Goal: Contribute content: Contribute content

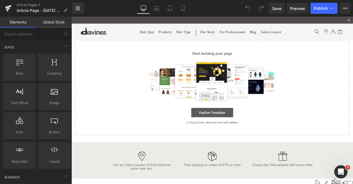
click at [237, 129] on link "Explore Template" at bounding box center [239, 129] width 50 height 11
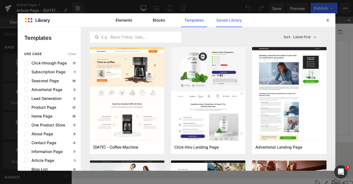
click at [220, 20] on link "Saved Library" at bounding box center [229, 20] width 26 height 14
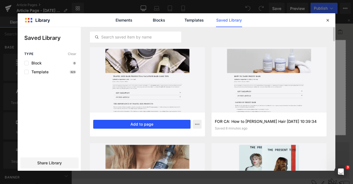
scroll to position [95, 0]
click at [114, 124] on button "Add to page" at bounding box center [141, 123] width 97 height 9
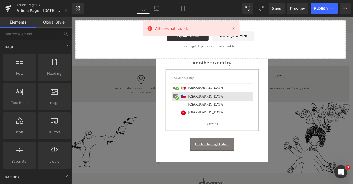
click at [295, 55] on div "Seems like you are browsing from another country International website Czech Re…" at bounding box center [238, 105] width 132 height 102
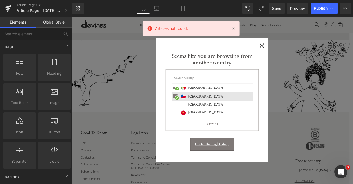
scroll to position [1929, 0]
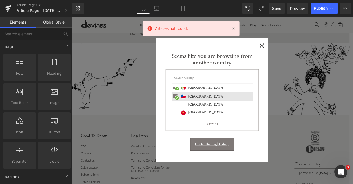
click at [296, 54] on div "Seems like you are browsing from another country International website Czech Re…" at bounding box center [238, 105] width 132 height 102
click at [296, 53] on span "×" at bounding box center [297, 50] width 6 height 7
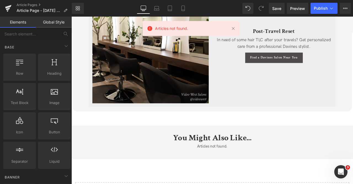
scroll to position [1667, 0]
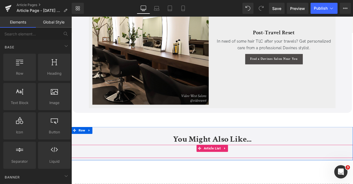
click at [232, 169] on div "Articles not found. Article List" at bounding box center [238, 175] width 334 height 15
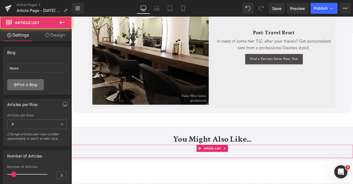
click at [27, 83] on link "Pick a Blog" at bounding box center [25, 84] width 37 height 11
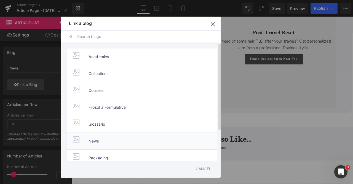
click at [89, 144] on span "News" at bounding box center [94, 140] width 10 height 17
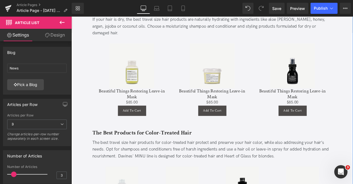
scroll to position [335, 0]
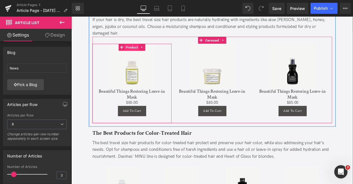
click at [138, 49] on span "Product" at bounding box center [143, 53] width 17 height 8
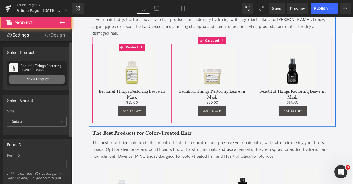
click at [33, 78] on link "Pick a Product" at bounding box center [36, 79] width 55 height 9
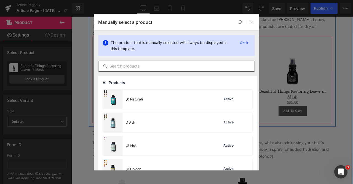
click at [140, 66] on input "text" at bounding box center [177, 66] width 156 height 7
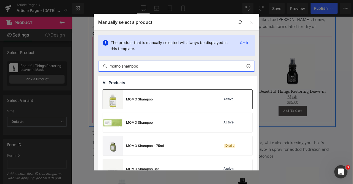
type input "momo shampoo"
click at [138, 94] on div "MOMO Shampoo" at bounding box center [128, 98] width 50 height 19
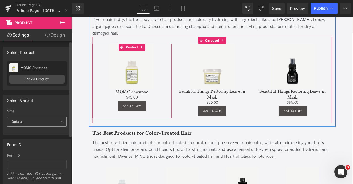
click at [34, 120] on span "Default" at bounding box center [37, 122] width 60 height 10
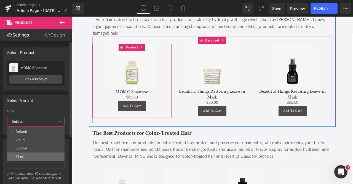
click at [35, 156] on li "75 ml" at bounding box center [35, 156] width 57 height 8
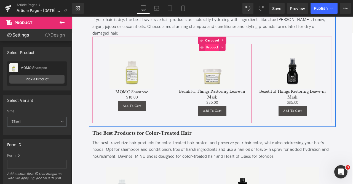
click at [237, 49] on span "Product" at bounding box center [238, 53] width 17 height 8
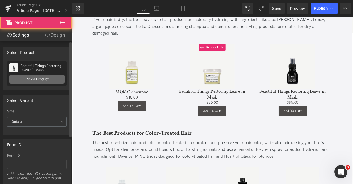
click at [19, 82] on link "Pick a Product" at bounding box center [36, 79] width 55 height 9
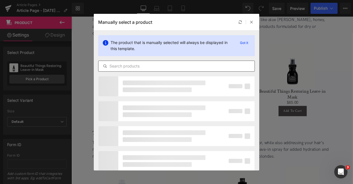
click at [116, 69] on div at bounding box center [176, 65] width 157 height 11
click at [109, 63] on input "text" at bounding box center [177, 66] width 156 height 7
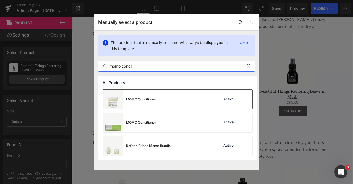
type input "momo condi"
click at [133, 100] on div "MOMO Conditioner" at bounding box center [141, 99] width 30 height 5
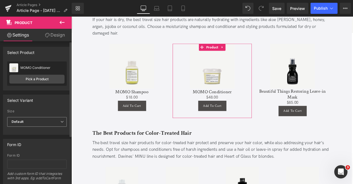
click at [33, 123] on span "Default" at bounding box center [37, 122] width 60 height 10
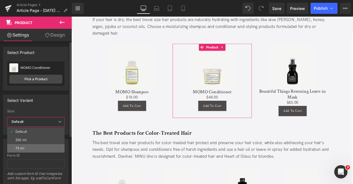
click at [36, 148] on li "75 ml" at bounding box center [35, 148] width 57 height 8
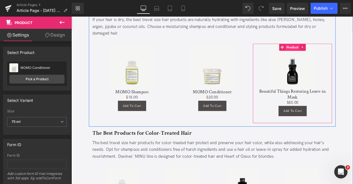
click at [336, 49] on span "Product" at bounding box center [333, 53] width 17 height 8
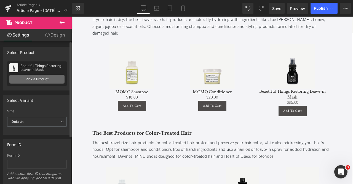
click at [41, 81] on link "Pick a Product" at bounding box center [36, 79] width 55 height 9
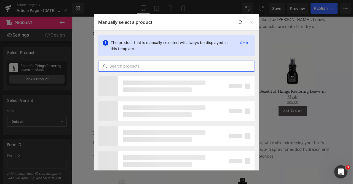
click at [130, 67] on input "text" at bounding box center [177, 66] width 156 height 7
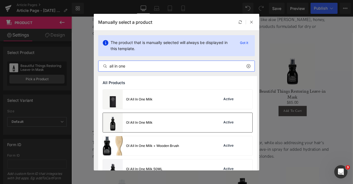
type input "all in one"
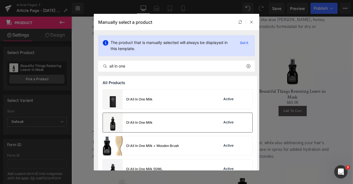
click at [138, 126] on div "OI All In One Milk" at bounding box center [128, 122] width 50 height 19
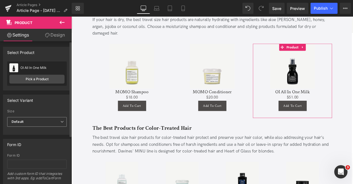
click at [22, 120] on b "Default" at bounding box center [18, 121] width 12 height 4
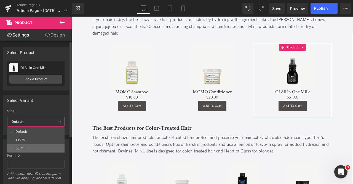
click at [34, 148] on li "50 ml" at bounding box center [35, 148] width 57 height 8
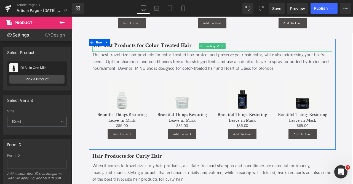
scroll to position [450, 0]
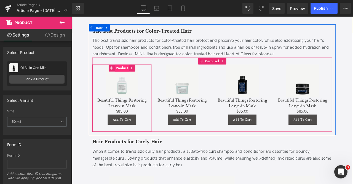
click at [130, 73] on span "Product" at bounding box center [131, 77] width 17 height 8
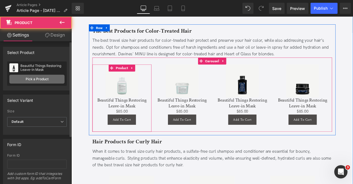
click at [39, 80] on link "Pick a Product" at bounding box center [36, 79] width 55 height 9
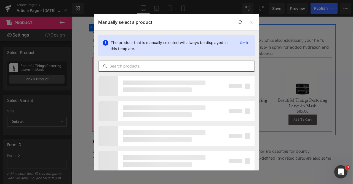
click at [141, 67] on input "text" at bounding box center [177, 66] width 156 height 7
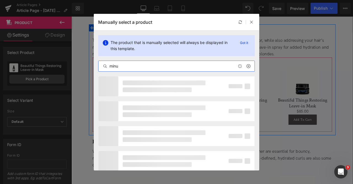
type input "minu"
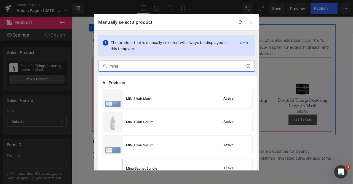
scroll to position [167, 0]
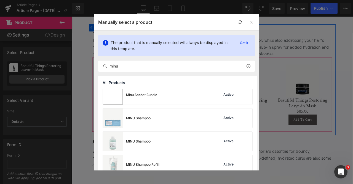
click at [152, 134] on div "MINU Shampoo Active" at bounding box center [178, 140] width 150 height 19
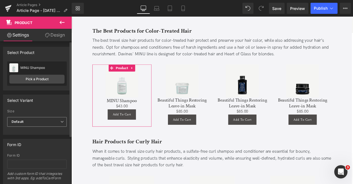
click at [26, 119] on span "Default" at bounding box center [37, 122] width 60 height 10
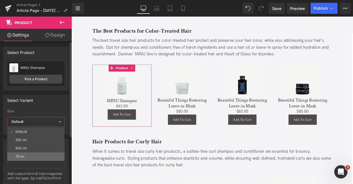
drag, startPoint x: 32, startPoint y: 154, endPoint x: 95, endPoint y: 91, distance: 89.4
click at [32, 154] on li "75 ml" at bounding box center [35, 156] width 57 height 8
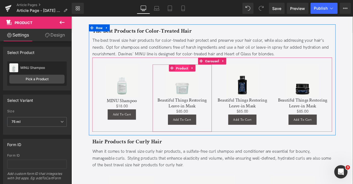
click at [203, 73] on span "Product" at bounding box center [202, 77] width 17 height 8
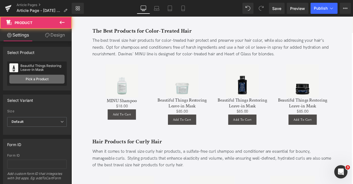
click at [44, 79] on link "Pick a Product" at bounding box center [36, 79] width 55 height 9
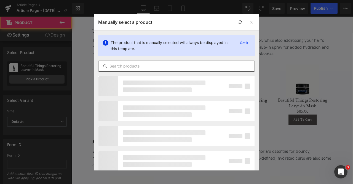
click at [118, 68] on input "text" at bounding box center [177, 66] width 156 height 7
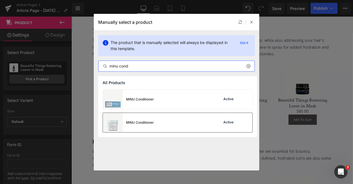
type input "minu cond"
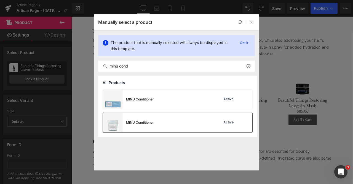
click at [141, 119] on div "MINU Conditioner" at bounding box center [128, 122] width 51 height 19
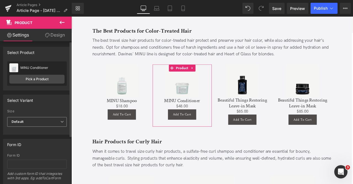
click at [36, 119] on span "Default" at bounding box center [37, 122] width 60 height 10
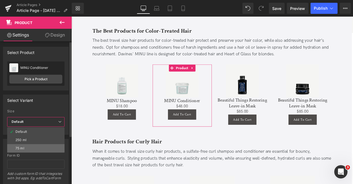
click at [41, 145] on li "75 ml" at bounding box center [35, 148] width 57 height 8
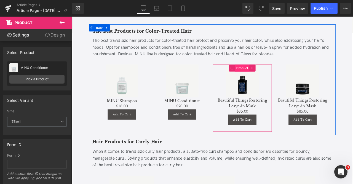
click at [273, 73] on span "Product" at bounding box center [273, 77] width 17 height 8
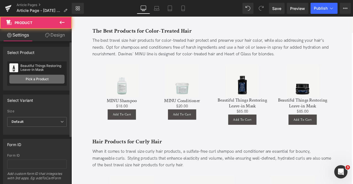
click at [34, 78] on link "Pick a Product" at bounding box center [36, 79] width 55 height 9
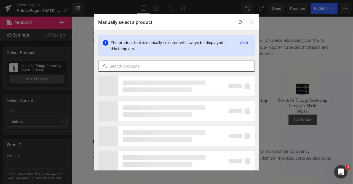
click at [155, 66] on input "text" at bounding box center [177, 66] width 156 height 7
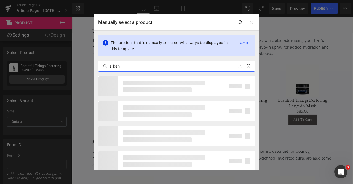
type input "silken"
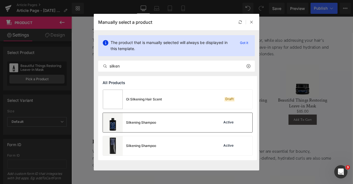
drag, startPoint x: 141, startPoint y: 128, endPoint x: 81, endPoint y: 131, distance: 60.8
click at [141, 128] on div "Silkening Shampoo" at bounding box center [129, 122] width 53 height 19
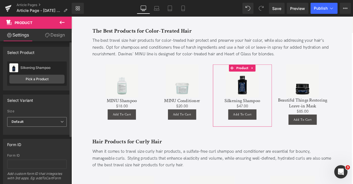
click at [19, 124] on span "Default" at bounding box center [37, 122] width 60 height 10
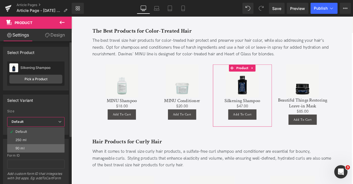
click at [30, 147] on li "90 ml" at bounding box center [35, 148] width 57 height 8
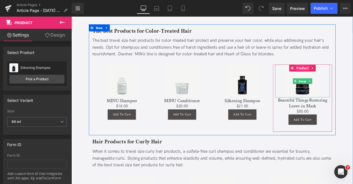
click at [345, 73] on span "Product" at bounding box center [345, 77] width 17 height 8
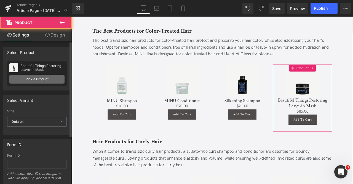
click at [49, 81] on link "Pick a Product" at bounding box center [36, 79] width 55 height 9
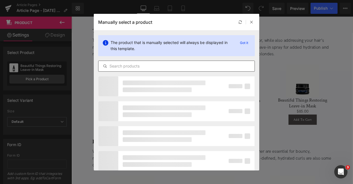
click at [149, 66] on input "text" at bounding box center [177, 66] width 156 height 7
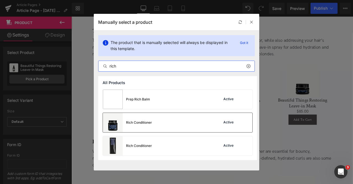
type input "rich"
click at [137, 122] on div "Rich Conditioner" at bounding box center [139, 122] width 26 height 5
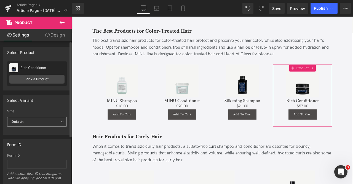
click at [40, 123] on span "Default" at bounding box center [37, 122] width 60 height 10
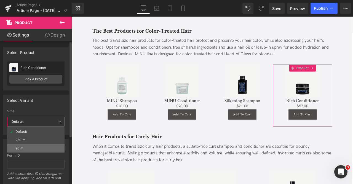
click at [29, 147] on li "90 ml" at bounding box center [35, 148] width 57 height 8
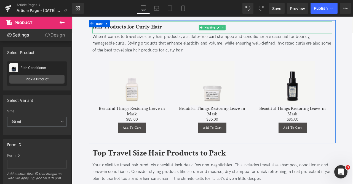
scroll to position [580, 0]
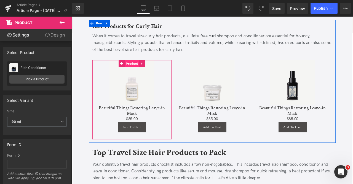
click at [140, 68] on span "Product" at bounding box center [143, 72] width 17 height 8
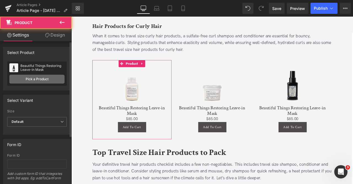
click at [39, 80] on link "Pick a Product" at bounding box center [36, 79] width 55 height 9
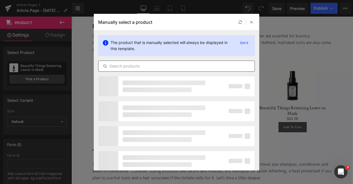
click at [147, 64] on input "text" at bounding box center [177, 66] width 156 height 7
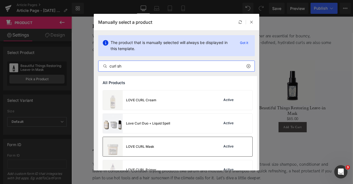
scroll to position [219, 0]
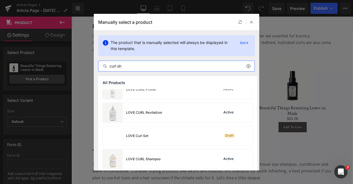
type input "curl sh"
click at [149, 150] on div "LOVE CURL Shampoo" at bounding box center [132, 158] width 58 height 19
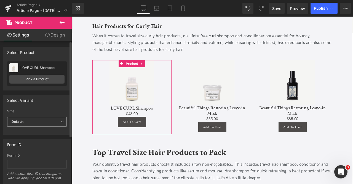
click at [30, 120] on span "Default" at bounding box center [37, 122] width 60 height 10
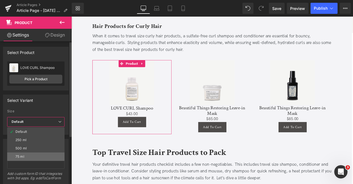
click at [38, 154] on li "75 ml" at bounding box center [35, 156] width 57 height 8
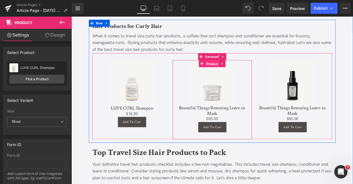
click at [236, 68] on span "Product" at bounding box center [238, 72] width 17 height 8
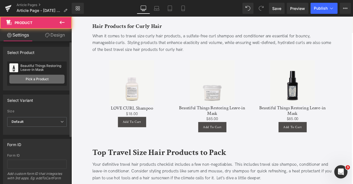
click at [23, 78] on link "Pick a Product" at bounding box center [36, 79] width 55 height 9
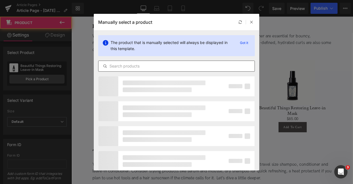
click at [137, 68] on input "text" at bounding box center [177, 66] width 156 height 7
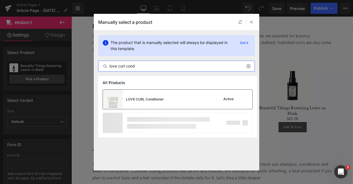
type input "love curl cond"
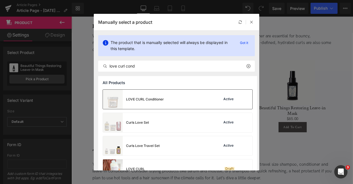
drag, startPoint x: 123, startPoint y: 96, endPoint x: 23, endPoint y: 107, distance: 100.5
click at [123, 96] on div "LOVE CURL Conditioner" at bounding box center [133, 98] width 61 height 19
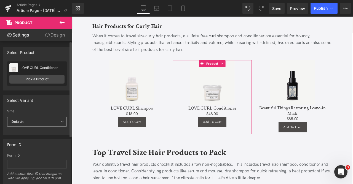
click at [38, 118] on span "Default" at bounding box center [37, 122] width 60 height 10
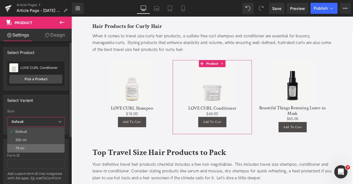
click at [35, 146] on li "75 ml" at bounding box center [35, 148] width 57 height 8
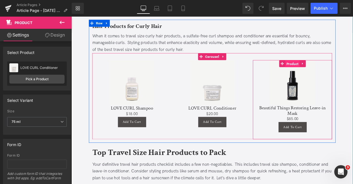
click at [335, 68] on span "Product" at bounding box center [333, 72] width 17 height 8
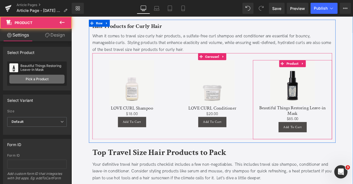
click at [37, 80] on link "Pick a Product" at bounding box center [36, 79] width 55 height 9
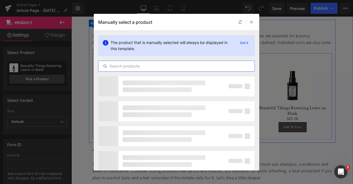
click at [144, 67] on input "text" at bounding box center [177, 66] width 156 height 7
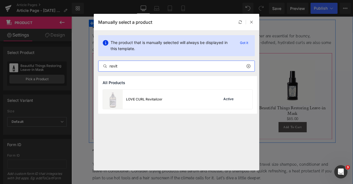
type input "revit"
click at [136, 101] on div "LOVE CURL Revitalizer" at bounding box center [144, 99] width 36 height 5
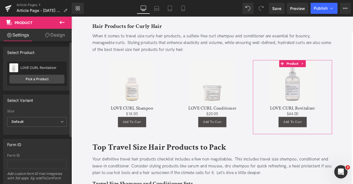
click at [34, 116] on div "Size Default 250 ml Default Default 250 ml" at bounding box center [37, 113] width 60 height 8
click at [40, 118] on span "Default" at bounding box center [37, 122] width 60 height 10
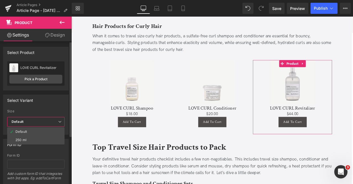
click at [51, 111] on label "Size" at bounding box center [35, 112] width 57 height 6
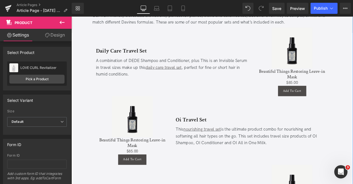
scroll to position [966, 0]
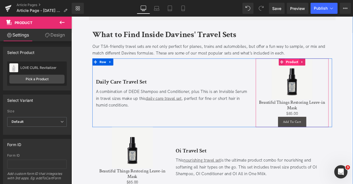
click at [333, 66] on span "Product" at bounding box center [333, 70] width 17 height 8
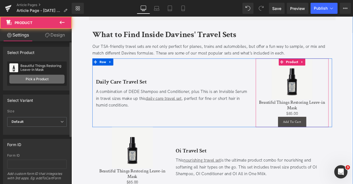
click at [35, 78] on link "Pick a Product" at bounding box center [36, 79] width 55 height 9
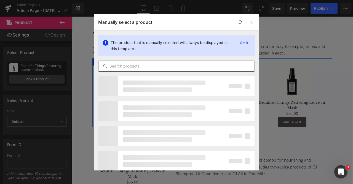
click at [118, 65] on input "text" at bounding box center [177, 66] width 156 height 7
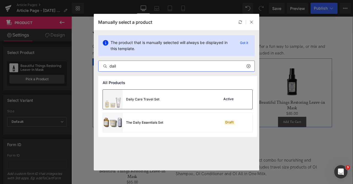
type input "dail"
click at [148, 107] on div "Daily Care Travel Set" at bounding box center [131, 98] width 57 height 19
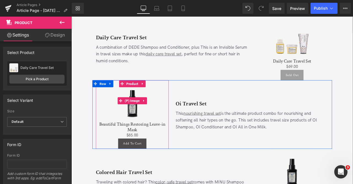
scroll to position [1034, 0]
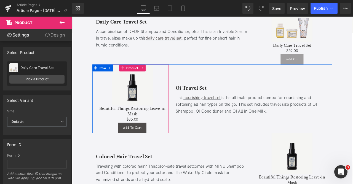
click at [140, 73] on div at bounding box center [238, 73] width 284 height 1
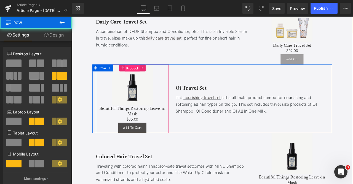
click at [143, 73] on span "Product" at bounding box center [143, 77] width 17 height 8
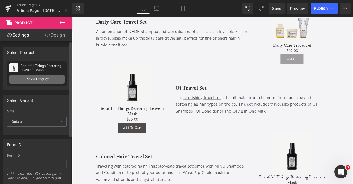
click at [36, 77] on link "Pick a Product" at bounding box center [36, 79] width 55 height 9
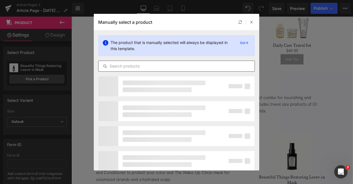
click at [141, 62] on div at bounding box center [176, 65] width 157 height 11
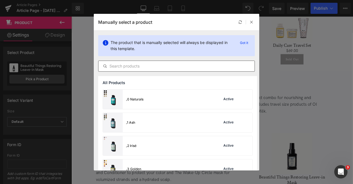
click at [141, 62] on div at bounding box center [176, 65] width 157 height 11
click at [145, 64] on input "text" at bounding box center [177, 66] width 156 height 7
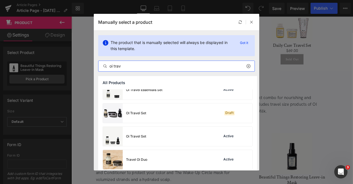
scroll to position [105, 0]
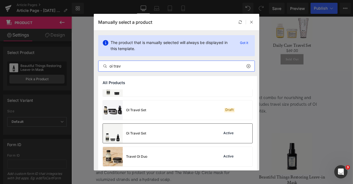
type input "oi trav"
click at [152, 128] on div "Oi Travel Set Active" at bounding box center [178, 132] width 150 height 19
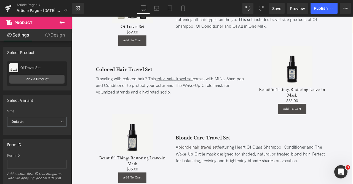
scroll to position [1092, 0]
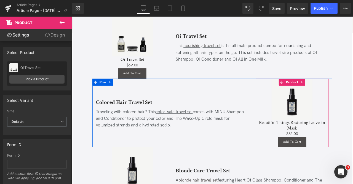
click at [331, 90] on span "Product" at bounding box center [333, 94] width 17 height 8
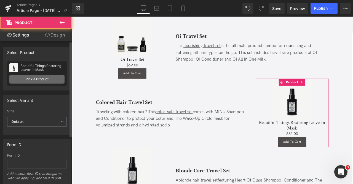
click at [34, 76] on link "Pick a Product" at bounding box center [36, 79] width 55 height 9
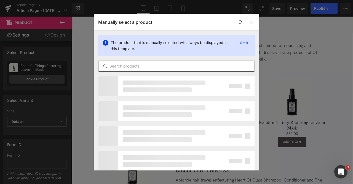
click at [137, 65] on input "text" at bounding box center [177, 66] width 156 height 7
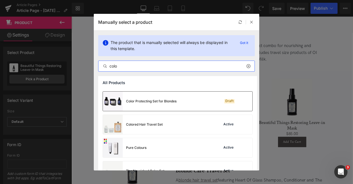
scroll to position [31, 0]
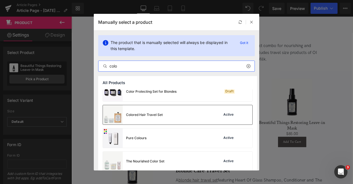
type input "colo"
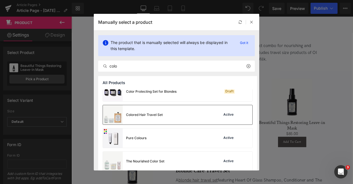
click at [157, 117] on div "Colored Hair Travel Set" at bounding box center [133, 114] width 60 height 19
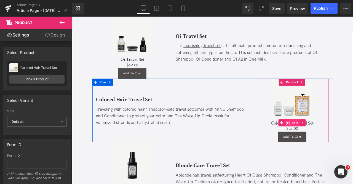
click at [325, 138] on span "(P) Title" at bounding box center [333, 142] width 18 height 8
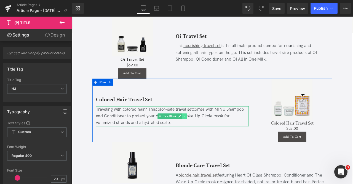
click at [206, 133] on icon at bounding box center [205, 134] width 3 height 3
click at [201, 133] on icon at bounding box center [202, 134] width 3 height 3
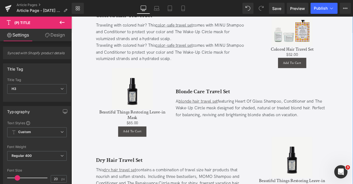
scroll to position [1180, 0]
click at [117, 59] on div "Traveling with colored hair? This color-safe travel set comes with MINU Shampoo…" at bounding box center [190, 59] width 181 height 24
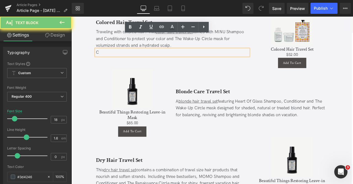
scroll to position [1187, 0]
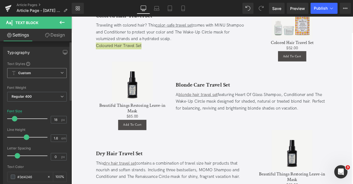
click at [46, 73] on span "Custom Setup Global Style" at bounding box center [37, 73] width 60 height 10
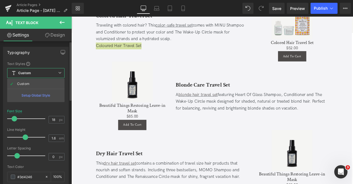
click at [46, 73] on span "Custom Setup Global Style" at bounding box center [35, 73] width 57 height 10
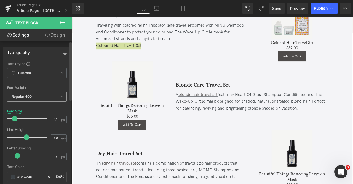
click at [39, 95] on span "Regular 400" at bounding box center [37, 97] width 60 height 10
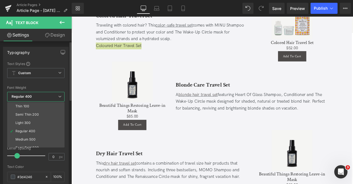
click at [39, 95] on span "Regular 400" at bounding box center [35, 97] width 57 height 10
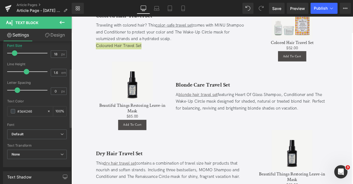
scroll to position [66, 0]
click at [29, 133] on b "Default" at bounding box center [36, 133] width 49 height 5
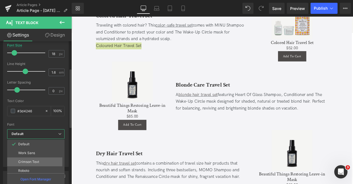
click at [32, 161] on p "Crimson Text" at bounding box center [28, 162] width 21 height 4
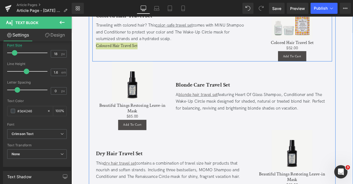
scroll to position [1156, 0]
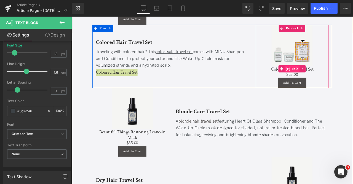
click at [328, 74] on span "(P) Title" at bounding box center [333, 78] width 18 height 8
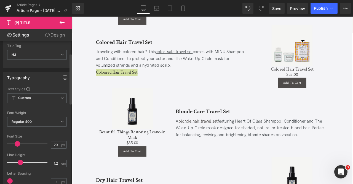
scroll to position [49, 0]
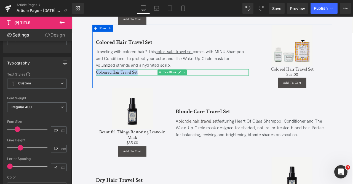
click at [112, 79] on div "Coloured Hair Travel Set" at bounding box center [190, 83] width 181 height 8
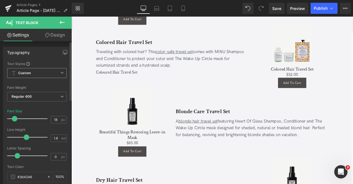
click at [56, 71] on span "Custom Setup Global Style" at bounding box center [37, 73] width 60 height 10
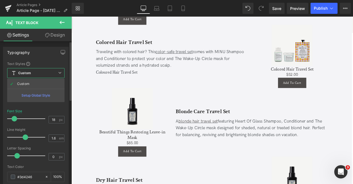
click at [56, 71] on span "Custom Setup Global Style" at bounding box center [35, 73] width 57 height 10
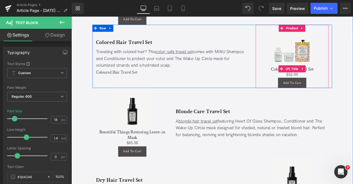
click at [335, 74] on span "(P) Title" at bounding box center [333, 78] width 18 height 8
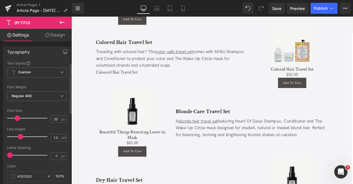
scroll to position [60, 0]
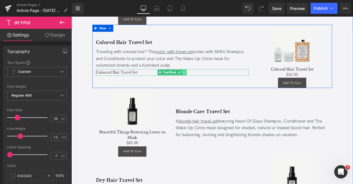
click at [205, 82] on icon at bounding box center [205, 83] width 1 height 2
click at [209, 81] on icon at bounding box center [208, 82] width 3 height 3
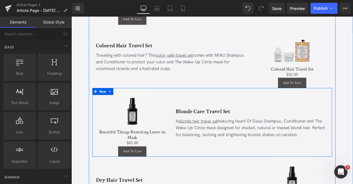
scroll to position [1166, 0]
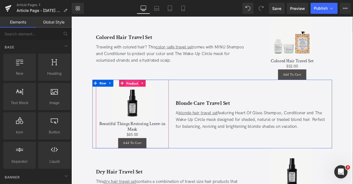
click at [139, 91] on span "Product" at bounding box center [143, 95] width 17 height 8
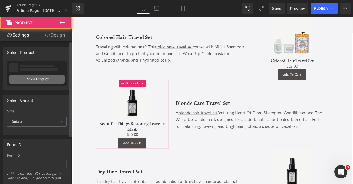
click at [51, 77] on link "Pick a Product" at bounding box center [36, 79] width 55 height 9
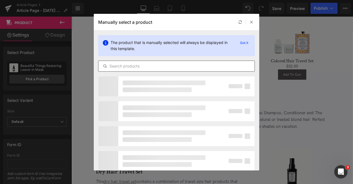
click at [159, 62] on div at bounding box center [176, 65] width 157 height 11
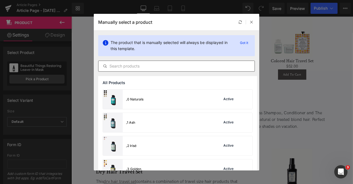
click at [164, 64] on input "text" at bounding box center [177, 66] width 156 height 7
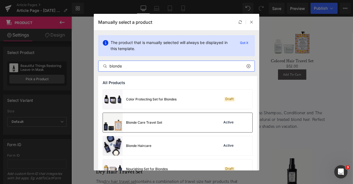
type input "blonde"
click at [144, 127] on div "Blonde Care Travel Set" at bounding box center [132, 122] width 59 height 19
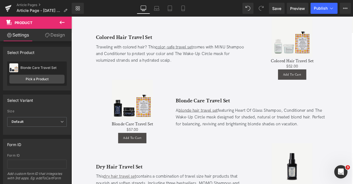
scroll to position [1230, 0]
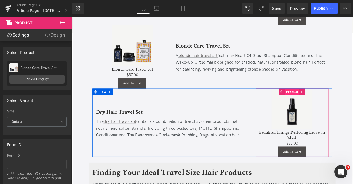
click at [336, 102] on span "Product" at bounding box center [333, 106] width 17 height 8
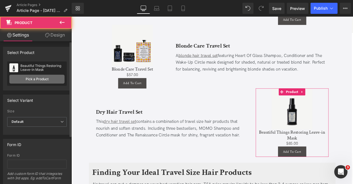
click at [33, 79] on link "Pick a Product" at bounding box center [36, 79] width 55 height 9
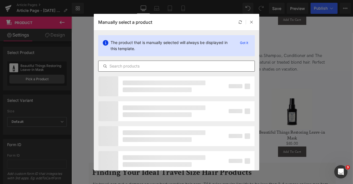
click at [145, 67] on input "text" at bounding box center [177, 66] width 156 height 7
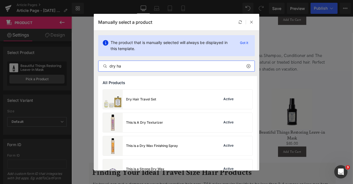
type input "dry ha"
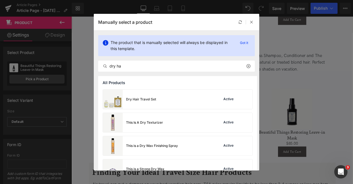
click at [157, 97] on div "Dry Hair Travel Set Active" at bounding box center [178, 98] width 150 height 19
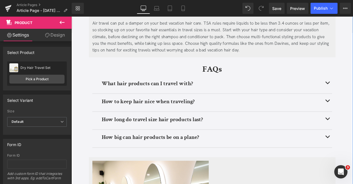
scroll to position [1511, 0]
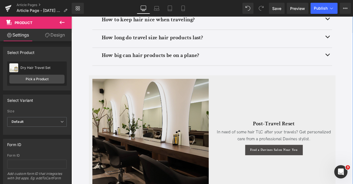
click at [168, 133] on img at bounding box center [165, 159] width 138 height 138
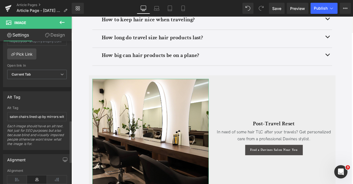
scroll to position [268, 0]
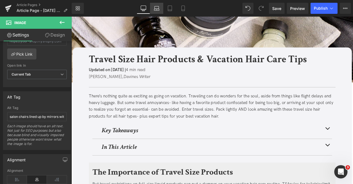
click at [156, 9] on icon at bounding box center [156, 10] width 5 height 2
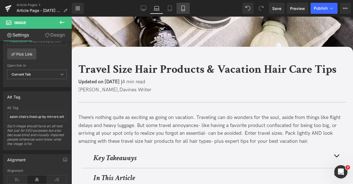
click at [184, 9] on icon at bounding box center [183, 9] width 6 height 6
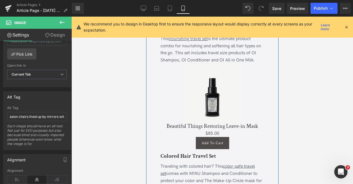
scroll to position [1349, 0]
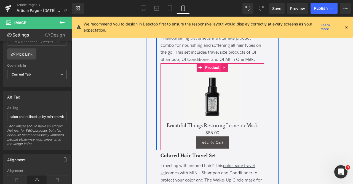
click at [211, 71] on span "Product" at bounding box center [212, 67] width 17 height 8
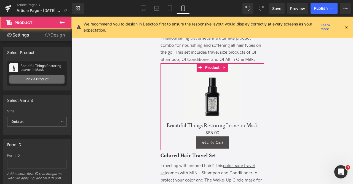
click at [44, 78] on link "Pick a Product" at bounding box center [36, 79] width 55 height 9
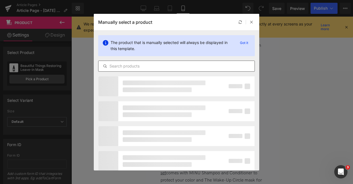
click at [131, 65] on input "text" at bounding box center [177, 66] width 156 height 7
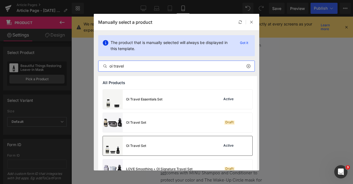
type input "oi travel"
click at [155, 139] on div "Oi Travel Set Active" at bounding box center [178, 145] width 150 height 19
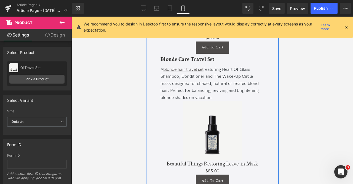
scroll to position [1571, 0]
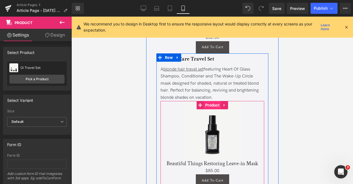
click at [211, 109] on span "Product" at bounding box center [212, 105] width 17 height 8
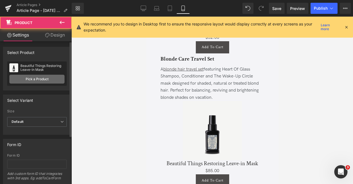
click at [27, 75] on link "Pick a Product" at bounding box center [36, 79] width 55 height 9
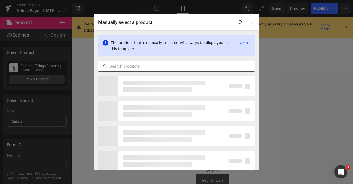
click at [148, 62] on div at bounding box center [176, 65] width 157 height 11
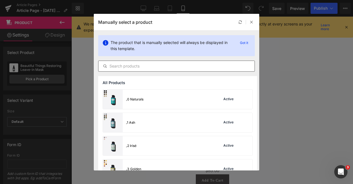
click at [153, 63] on input "text" at bounding box center [177, 66] width 156 height 7
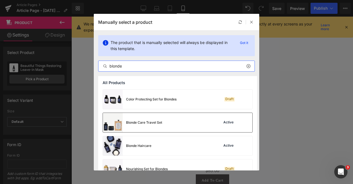
type input "blonde"
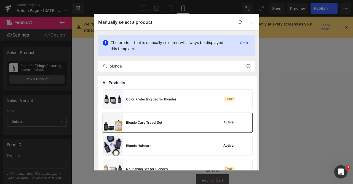
drag, startPoint x: 156, startPoint y: 122, endPoint x: 18, endPoint y: 105, distance: 138.8
click at [156, 122] on div "Blonde Care Travel Set" at bounding box center [144, 122] width 36 height 5
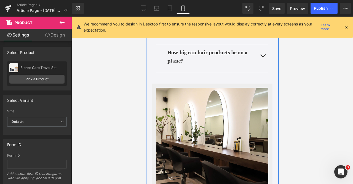
scroll to position [2087, 0]
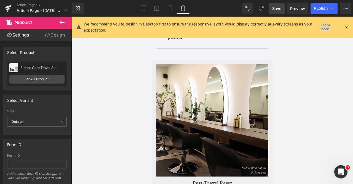
click at [278, 8] on span "Save" at bounding box center [276, 9] width 9 height 6
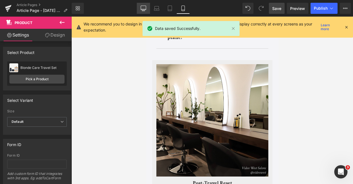
click at [144, 7] on icon at bounding box center [144, 9] width 6 height 6
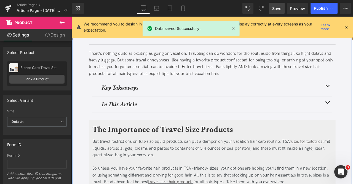
scroll to position [68, 0]
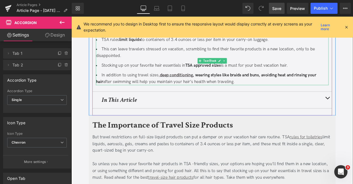
scroll to position [154, 0]
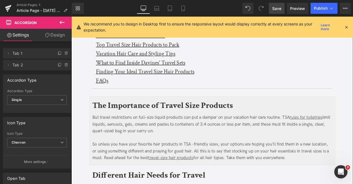
scroll to position [220, 0]
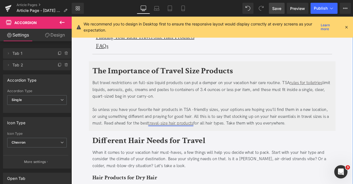
click at [147, 148] on div "But travel restrictions on full-size liquid products can put a damper on your v…" at bounding box center [238, 120] width 284 height 58
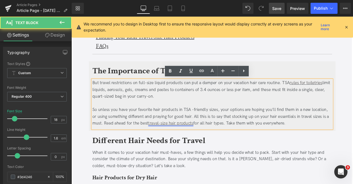
click at [178, 142] on link "travel-size hair products" at bounding box center [190, 143] width 54 height 6
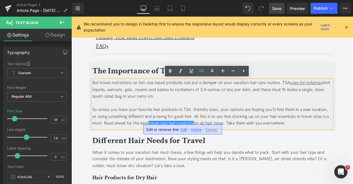
click at [183, 128] on span "Edit" at bounding box center [184, 129] width 6 height 5
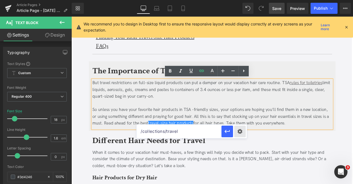
click at [237, 0] on div "Text Color Highlight Color #333333 Edit or remove link: Edit - Unlink - Cancel …" at bounding box center [176, 0] width 353 height 0
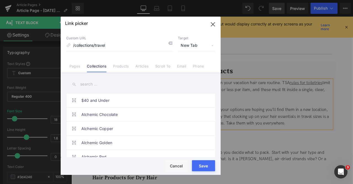
click at [95, 84] on input "text" at bounding box center [140, 84] width 149 height 12
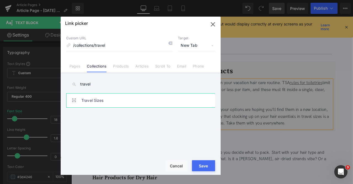
type input "travel"
click at [120, 99] on link "Travel Sizes" at bounding box center [141, 100] width 121 height 14
type input "/collections/travel-sizes"
click at [205, 163] on button "Save" at bounding box center [203, 165] width 23 height 11
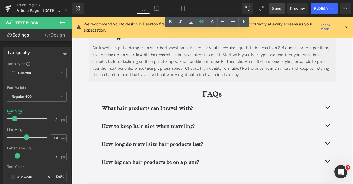
scroll to position [1492, 0]
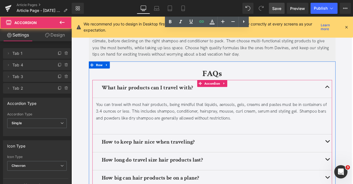
click at [184, 141] on div at bounding box center [238, 145] width 276 height 8
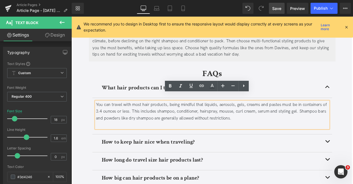
click at [188, 141] on div at bounding box center [238, 145] width 276 height 8
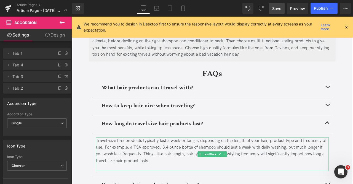
click at [221, 178] on div "Travel-size hair products typically last a week or longer, depending on the len…" at bounding box center [238, 175] width 276 height 32
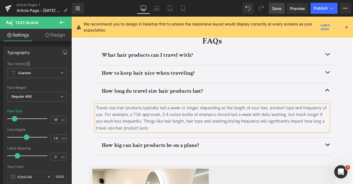
scroll to position [1532, 0]
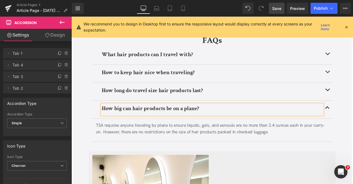
click at [279, 1] on div "Library Desktop Desktop Laptop Tablet Mobile Save Preview Publish Scheduled Vie…" at bounding box center [212, 8] width 281 height 17
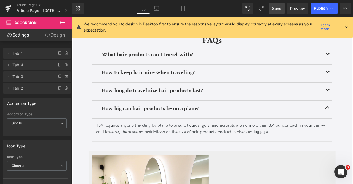
click at [279, 4] on link "Save" at bounding box center [277, 8] width 16 height 11
click at [328, 11] on button "Publish" at bounding box center [324, 8] width 27 height 11
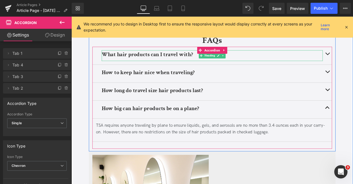
scroll to position [442, 0]
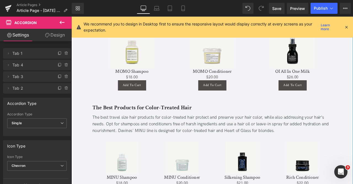
click at [157, 105] on div "Hair Products for Dry Hair Heading If your hair is dry, the best travel size ha…" at bounding box center [238, 46] width 293 height 139
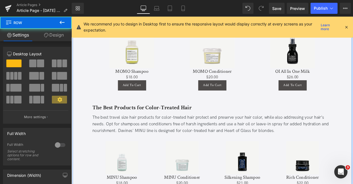
click at [169, 120] on b "The Best Products for Color-Treated Hair" at bounding box center [155, 124] width 118 height 9
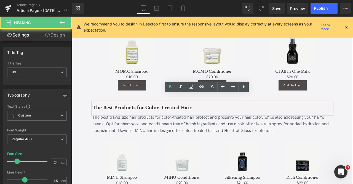
click at [172, 120] on b "The Best Products for Color-Treated Hair" at bounding box center [155, 124] width 118 height 9
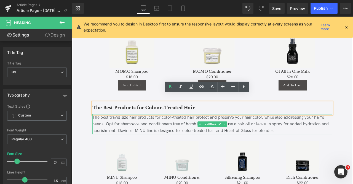
click at [202, 133] on div "The best travel size hair products for color-treated hair protect and preserve …" at bounding box center [238, 144] width 284 height 24
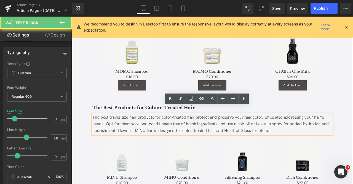
click at [188, 132] on div "The best travel size hair products for color-treated hair protect and preserve …" at bounding box center [238, 144] width 284 height 24
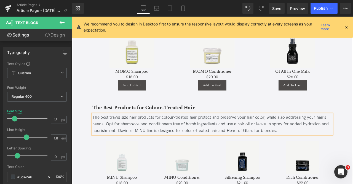
click at [295, 132] on div "The best travel size hair products for colour-treated hair protect and preserve…" at bounding box center [238, 144] width 284 height 24
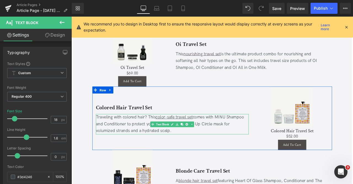
click at [107, 120] on b "Colored Hair Travel Set" at bounding box center [133, 124] width 67 height 9
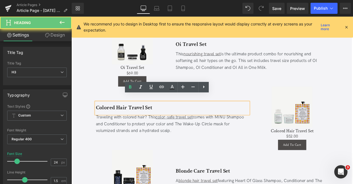
click at [112, 120] on b "Colored Hair Travel Set" at bounding box center [133, 124] width 67 height 9
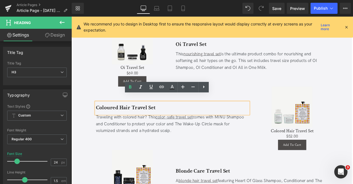
click at [143, 132] on div "Traveling with colored hair? This color-safe travel set comes with MINU Shampoo…" at bounding box center [190, 144] width 181 height 24
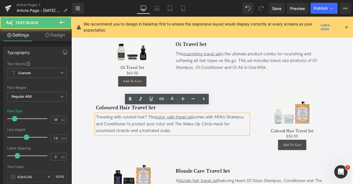
click at [140, 132] on div "Traveling with colored hair? This color-safe travel set comes with MINU Shampoo…" at bounding box center [190, 144] width 181 height 24
click at [169, 132] on div "Traveling with coloured hair? This color-safe travel set comes with MINU Shampo…" at bounding box center [190, 144] width 181 height 24
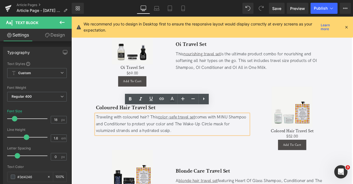
click at [183, 133] on u "color-safe travel set" at bounding box center [196, 136] width 44 height 6
click at [202, 134] on div "Traveling with coloured hair? This colour-safe travel set comes with MINU Shamp…" at bounding box center [190, 144] width 181 height 24
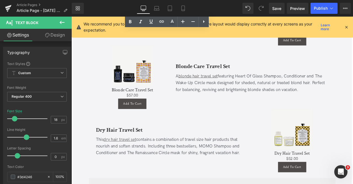
scroll to position [1288, 0]
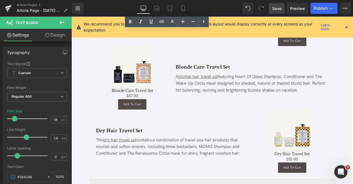
click at [277, 8] on span "Save" at bounding box center [276, 9] width 9 height 6
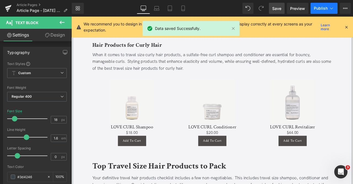
scroll to position [645, 0]
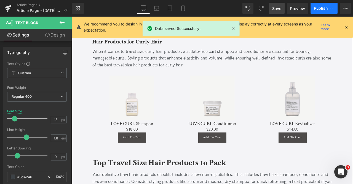
click at [331, 6] on icon at bounding box center [332, 9] width 6 height 6
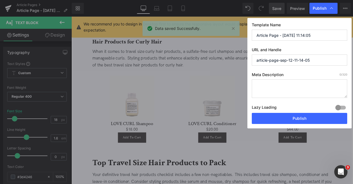
click at [314, 33] on input "Article Page - [DATE] 11:14:05" at bounding box center [299, 35] width 95 height 11
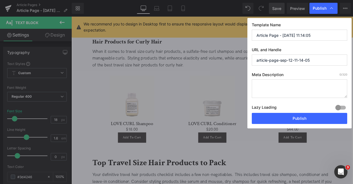
click at [314, 33] on input "Article Page - [DATE] 11:14:05" at bounding box center [299, 35] width 95 height 11
paste input "Travel Size Hair Products & Vacation Hair Care Tips"
type input "Travel Size Hair Products & Vacation Hair Care Tips"
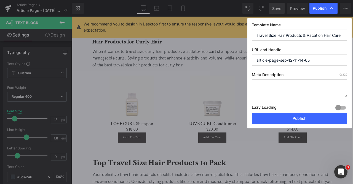
paste input "travel-size-hair-products-for-vacation"
type input "travel-size-hair-products-for-vacation"
paste textarea "Discover the best travel size hair products for every hair type and destination…"
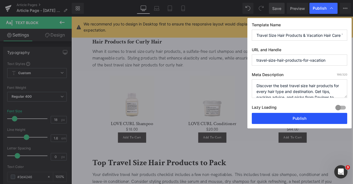
type textarea "Discover the best travel size hair products for every hair type and destination…"
click at [301, 118] on button "Publish" at bounding box center [299, 118] width 95 height 11
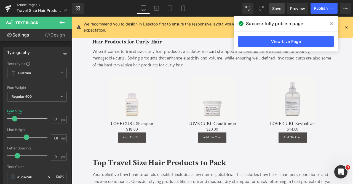
click at [33, 4] on link "Article Pages" at bounding box center [44, 5] width 55 height 4
